Goal: Task Accomplishment & Management: Manage account settings

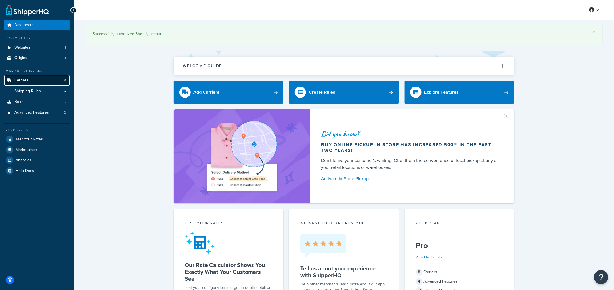
click at [35, 77] on link "Carriers 8" at bounding box center [36, 80] width 65 height 10
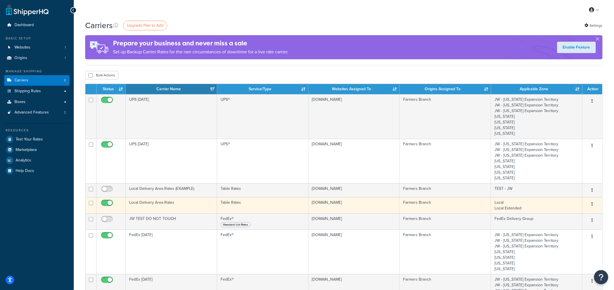
click at [167, 204] on td "Local Delivery Area Rates" at bounding box center [171, 205] width 91 height 16
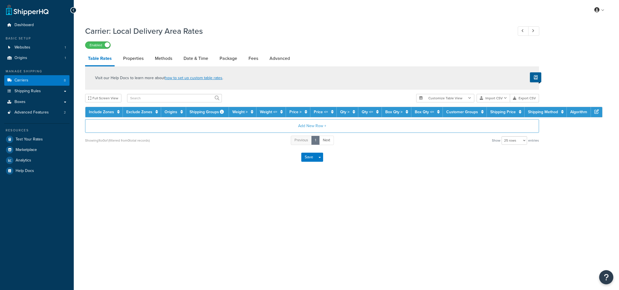
select select "25"
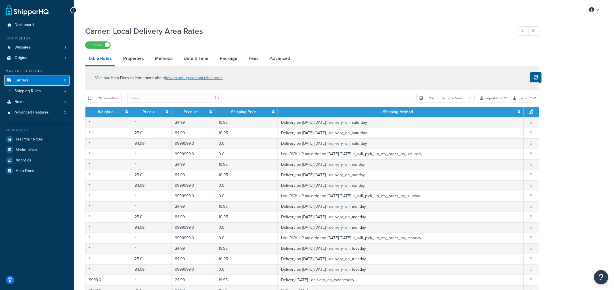
click at [47, 79] on link "Carriers 8" at bounding box center [36, 80] width 65 height 10
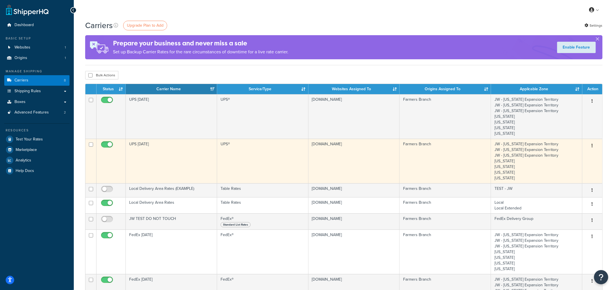
click at [173, 160] on td "UPS [DATE]" at bounding box center [171, 161] width 91 height 45
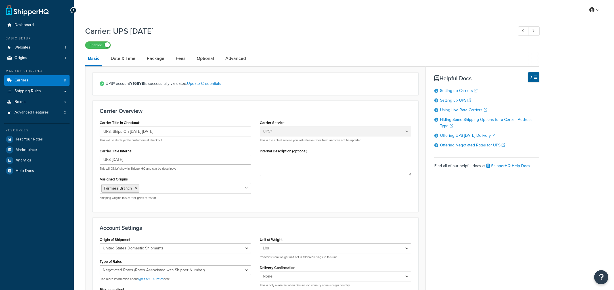
select select "ups"
click at [45, 80] on link "Carriers 8" at bounding box center [36, 80] width 65 height 10
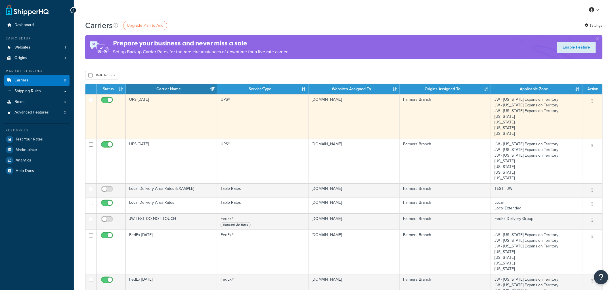
click at [153, 129] on td "UPS [DATE]" at bounding box center [171, 116] width 91 height 45
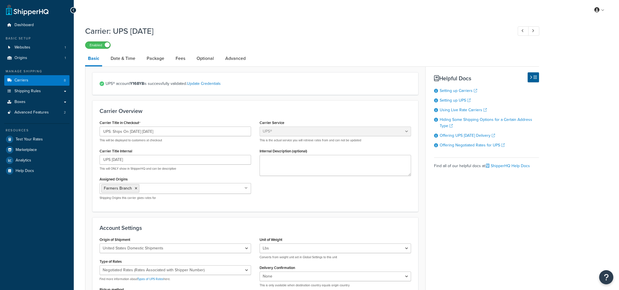
select select "ups"
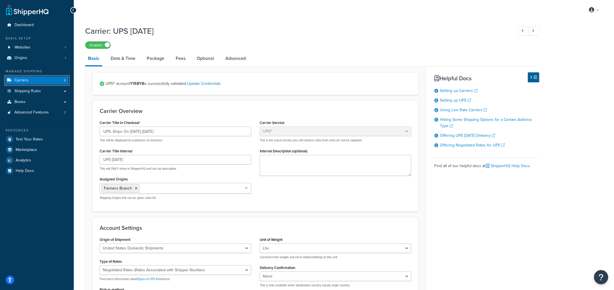
click at [39, 81] on link "Carriers 8" at bounding box center [36, 80] width 65 height 10
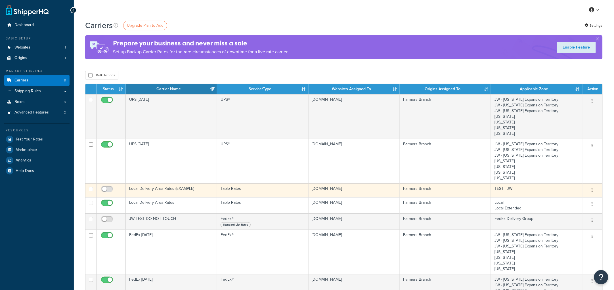
scroll to position [10, 0]
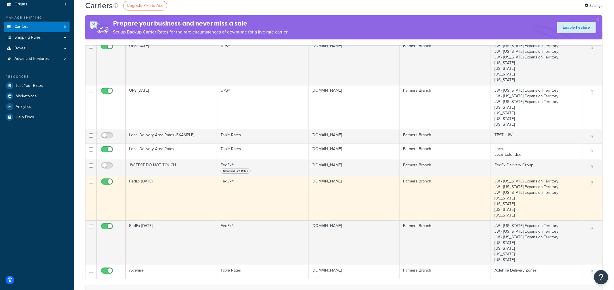
click at [141, 194] on td "FedEx Tuesday" at bounding box center [171, 198] width 91 height 45
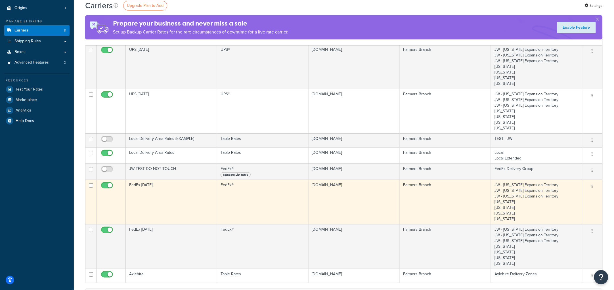
scroll to position [49, 0]
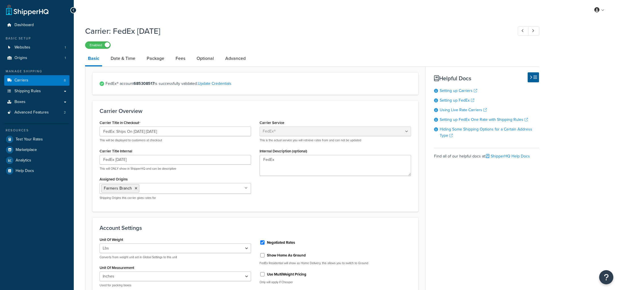
select select "fedEx"
select select "REGULAR_PICKUP"
select select "YOUR_PACKAGING"
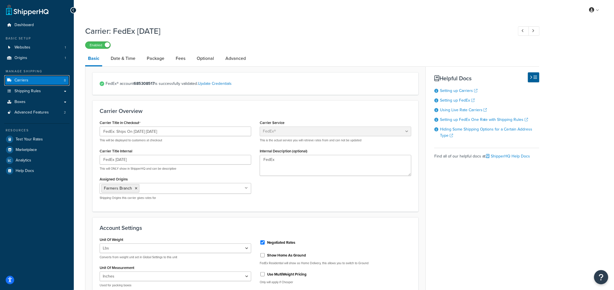
click at [43, 80] on link "Carriers 8" at bounding box center [36, 80] width 65 height 10
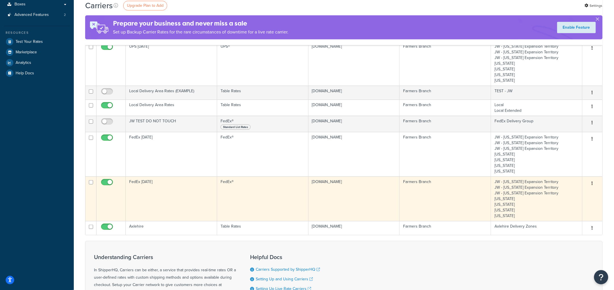
click at [153, 201] on td "FedEx [DATE]" at bounding box center [171, 198] width 91 height 45
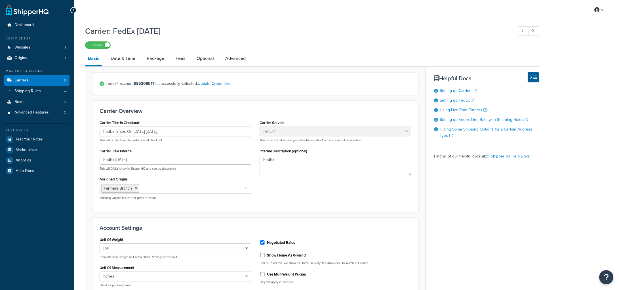
select select "fedEx"
select select "REGULAR_PICKUP"
select select "YOUR_PACKAGING"
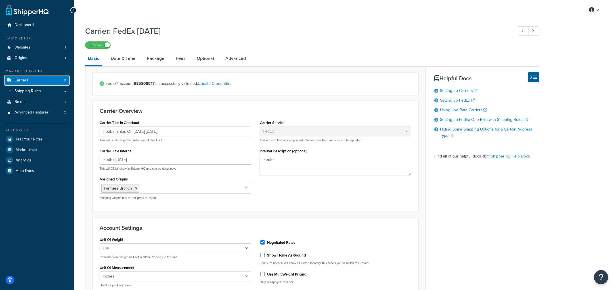
click at [38, 79] on link "Carriers 8" at bounding box center [36, 80] width 65 height 10
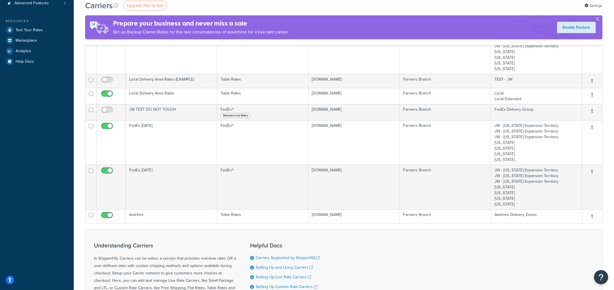
scroll to position [110, 0]
click at [150, 223] on form "Status Carrier Name Service/Type Websites Assigned To Origins Assigned To Appli…" at bounding box center [343, 153] width 517 height 359
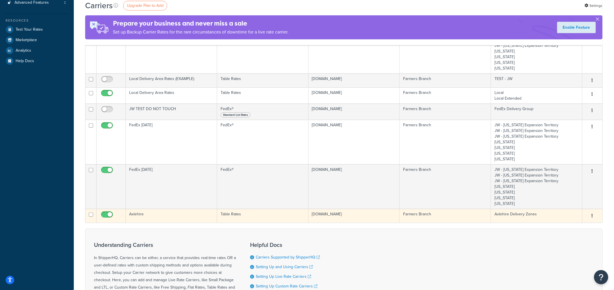
click at [152, 218] on td "Axlehire" at bounding box center [171, 216] width 91 height 14
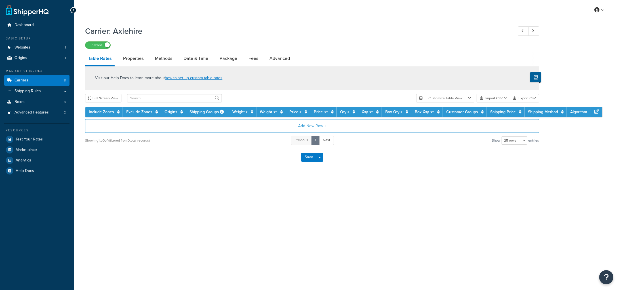
select select "25"
